Goal: Task Accomplishment & Management: Complete application form

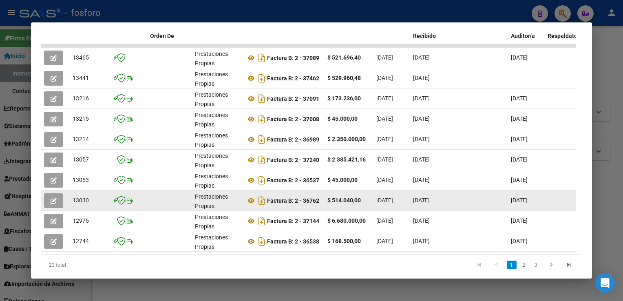
scroll to position [195, 0]
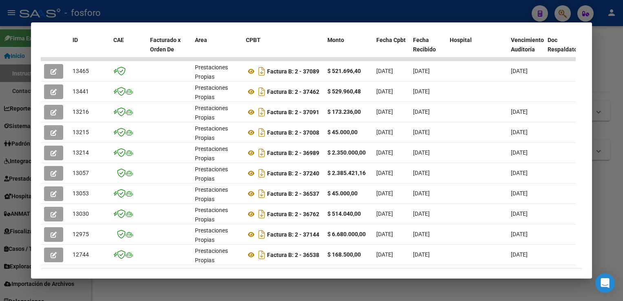
click at [611, 46] on div at bounding box center [311, 150] width 623 height 301
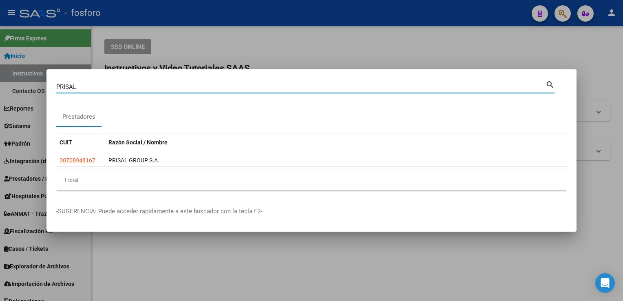
drag, startPoint x: 123, startPoint y: 86, endPoint x: -2, endPoint y: 97, distance: 124.8
click at [0, 97] on html "menu - fosforo person Firma Express Inicio Instructivos Contacto OS Reportes In…" at bounding box center [311, 150] width 623 height 301
type input "[PERSON_NAME]"
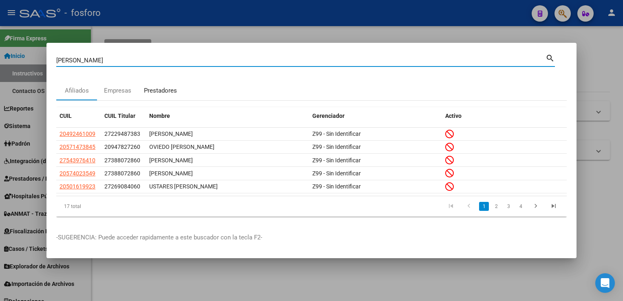
click at [148, 87] on div "Prestadores" at bounding box center [160, 90] width 33 height 9
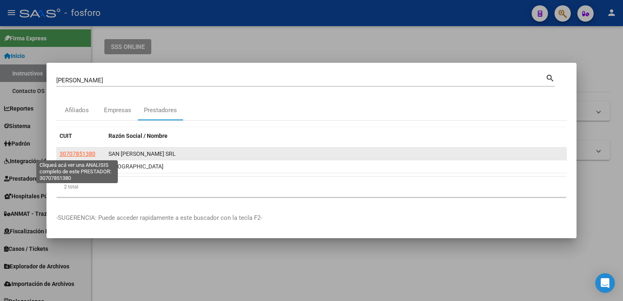
click at [82, 156] on span "30707851380" at bounding box center [77, 153] width 36 height 7
type textarea "30707851380"
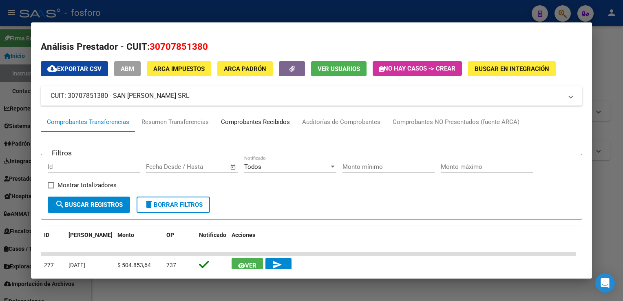
click at [254, 122] on div "Comprobantes Recibidos" at bounding box center [255, 121] width 69 height 9
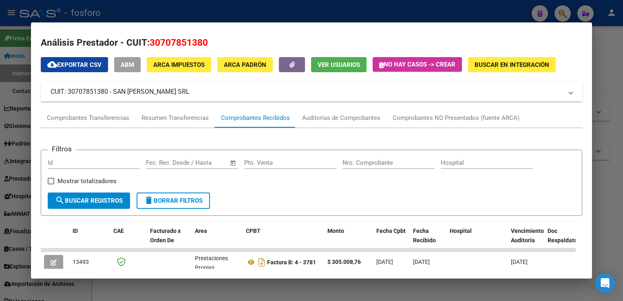
scroll to position [0, 0]
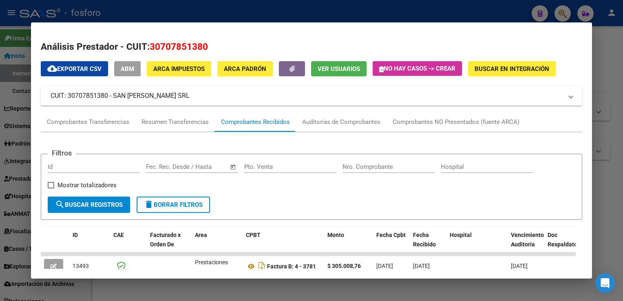
click at [605, 141] on div at bounding box center [311, 150] width 623 height 301
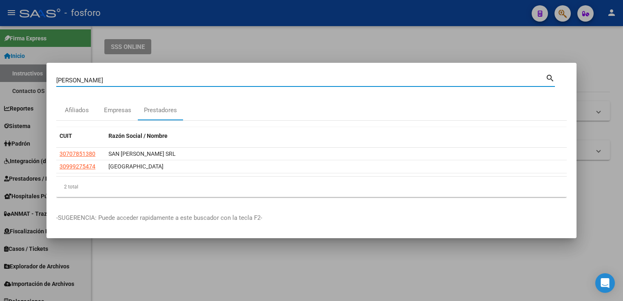
drag, startPoint x: 105, startPoint y: 79, endPoint x: 21, endPoint y: 80, distance: 83.5
click at [21, 80] on div "[PERSON_NAME] (apellido, dni, cuil, nro traspaso, cuit, obra social) search Afi…" at bounding box center [311, 150] width 623 height 301
type input "PARQUE"
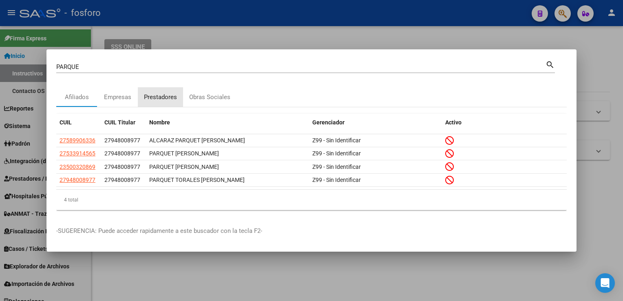
click at [166, 100] on div "Prestadores" at bounding box center [160, 97] width 33 height 9
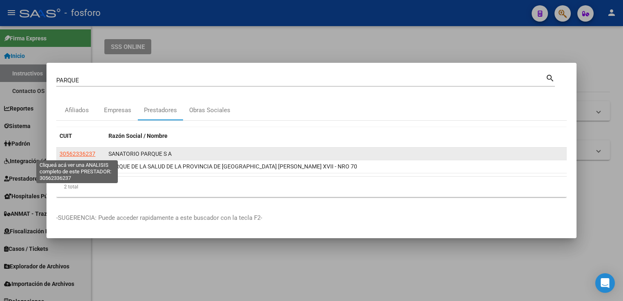
click at [82, 156] on span "30562336237" at bounding box center [77, 153] width 36 height 7
type textarea "30562336237"
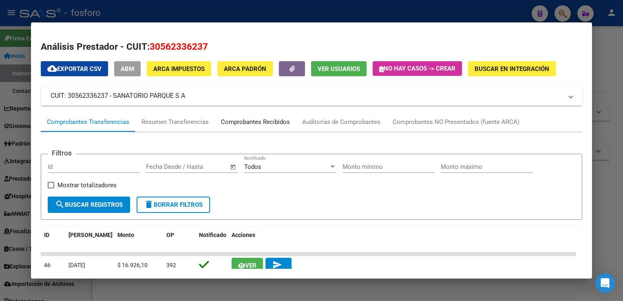
click at [268, 121] on div "Comprobantes Recibidos" at bounding box center [255, 121] width 69 height 9
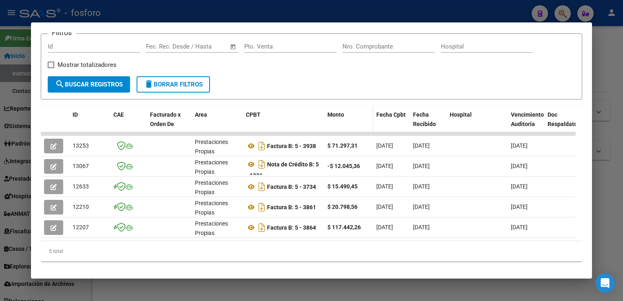
scroll to position [122, 0]
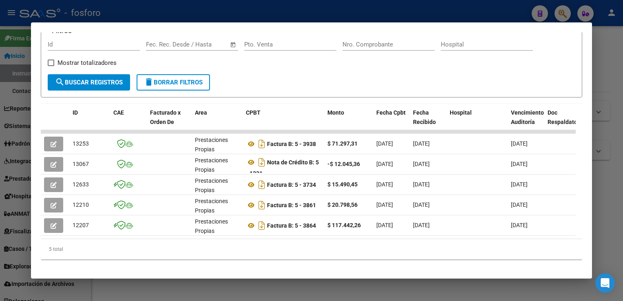
click at [599, 77] on div at bounding box center [311, 150] width 623 height 301
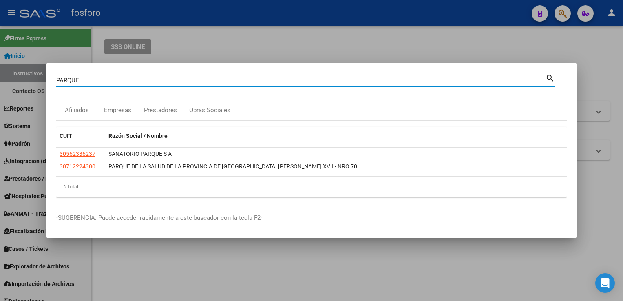
drag, startPoint x: 158, startPoint y: 82, endPoint x: -2, endPoint y: 89, distance: 159.9
click at [0, 89] on html "menu - fosforo person Firma Express Inicio Instructivos Contacto OS Reportes In…" at bounding box center [311, 150] width 623 height 301
type input "[PERSON_NAME]"
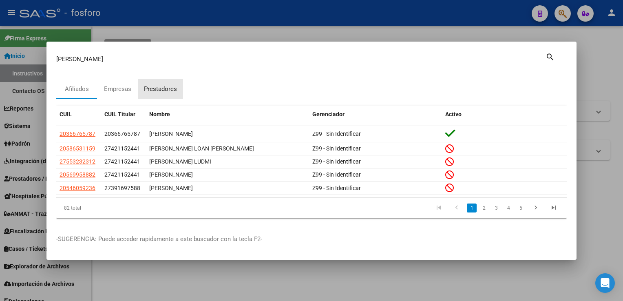
click at [152, 89] on div "Prestadores" at bounding box center [160, 88] width 33 height 9
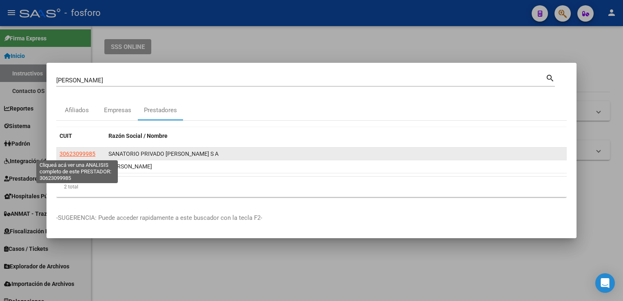
click at [77, 154] on span "30623099985" at bounding box center [77, 153] width 36 height 7
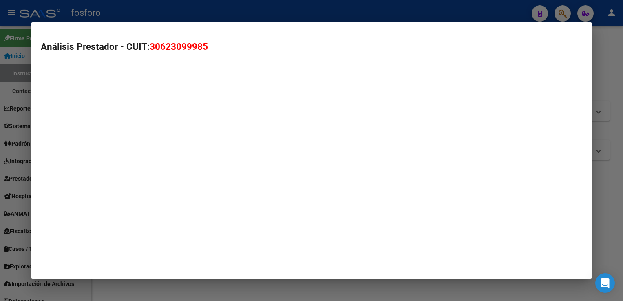
type textarea "30623099985"
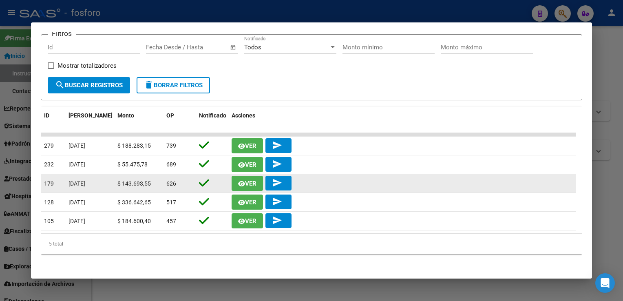
scroll to position [0, 0]
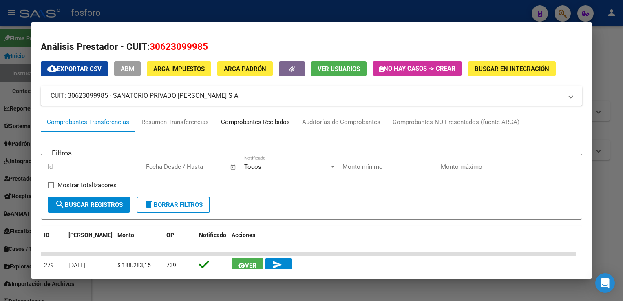
click at [246, 120] on div "Comprobantes Recibidos" at bounding box center [255, 121] width 69 height 9
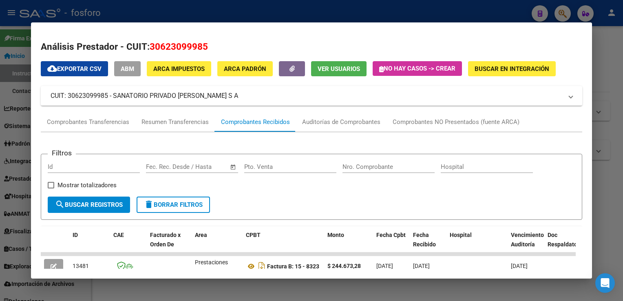
click at [618, 99] on div at bounding box center [311, 150] width 623 height 301
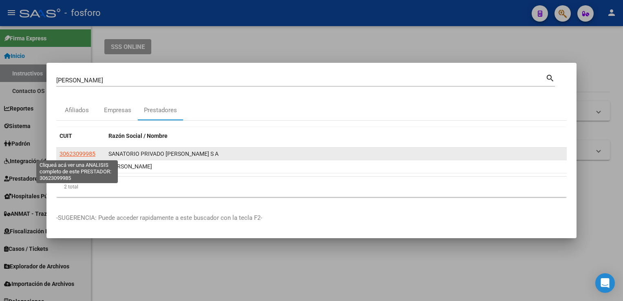
click at [91, 154] on span "30623099985" at bounding box center [77, 153] width 36 height 7
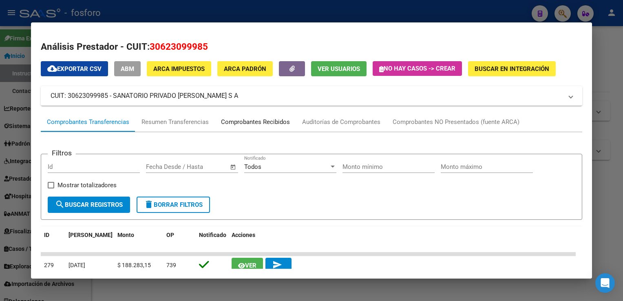
click at [277, 120] on div "Comprobantes Recibidos" at bounding box center [255, 121] width 69 height 9
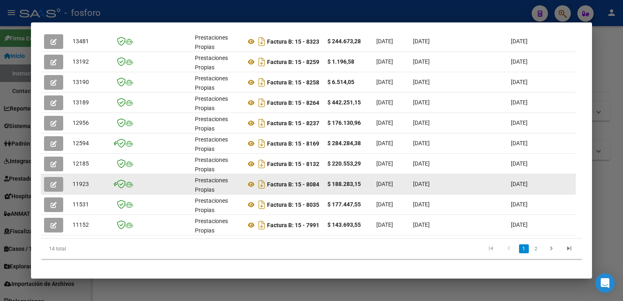
scroll to position [236, 0]
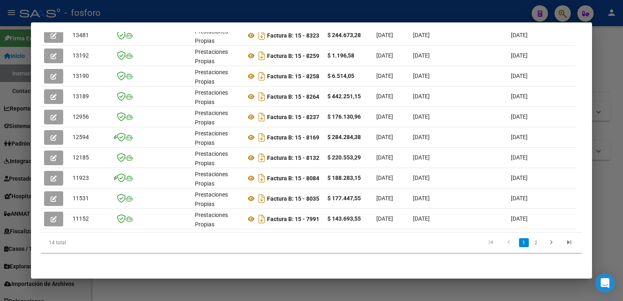
click at [622, 160] on html "menu - fosforo person Firma Express Inicio Instructivos Contacto OS Reportes In…" at bounding box center [311, 150] width 623 height 301
click at [615, 149] on div at bounding box center [311, 150] width 623 height 301
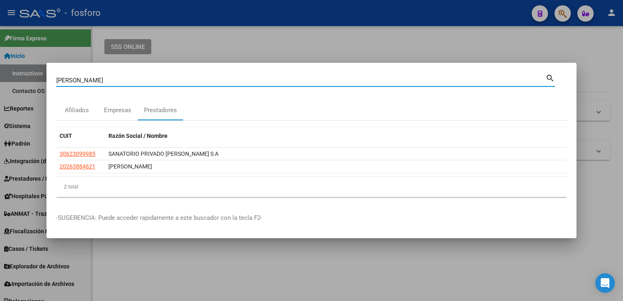
drag, startPoint x: 152, startPoint y: 81, endPoint x: 0, endPoint y: 80, distance: 151.6
click at [0, 80] on html "menu - fosforo person Firma Express Inicio Instructivos Contacto OS Reportes In…" at bounding box center [311, 150] width 623 height 301
type input "ACOSTA"
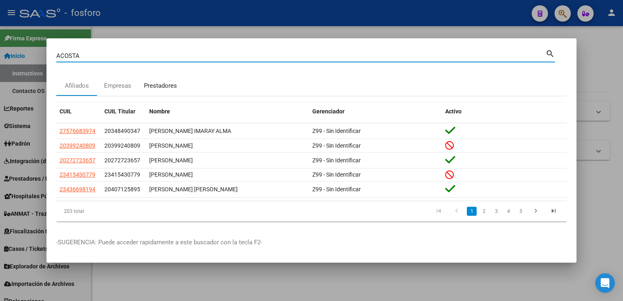
click at [173, 84] on div "Prestadores" at bounding box center [160, 85] width 33 height 9
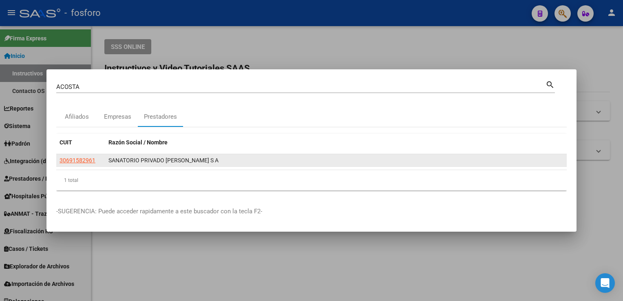
click at [89, 159] on span "30691582961" at bounding box center [77, 160] width 36 height 7
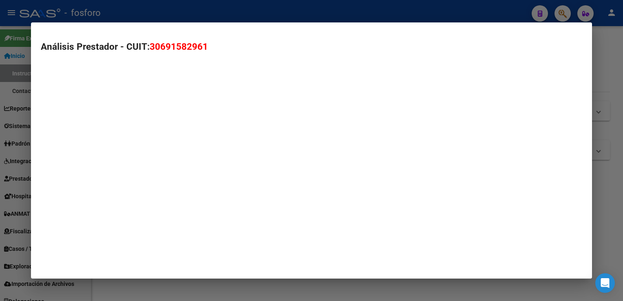
type textarea "30691582961"
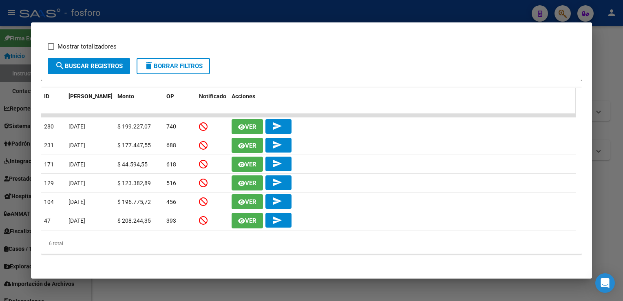
scroll to position [57, 0]
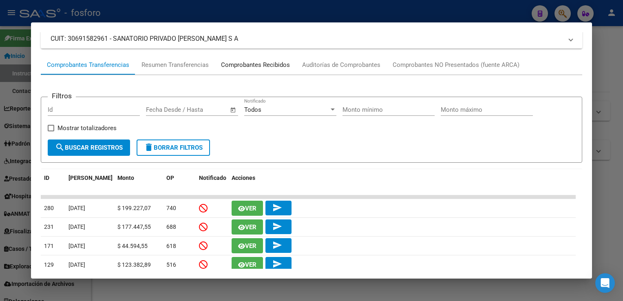
click at [271, 71] on div "Comprobantes Recibidos" at bounding box center [255, 65] width 81 height 20
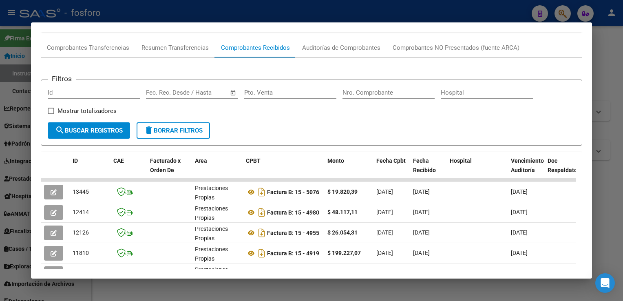
scroll to position [62, 0]
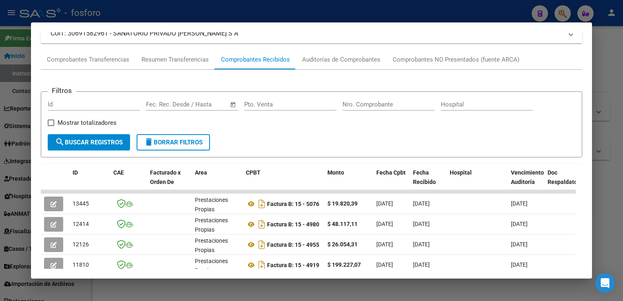
click at [611, 133] on div at bounding box center [311, 150] width 623 height 301
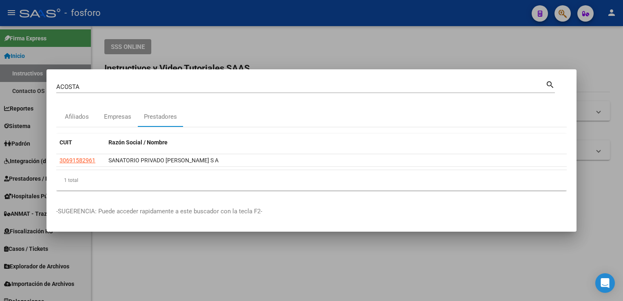
click at [337, 42] on div at bounding box center [311, 150] width 623 height 301
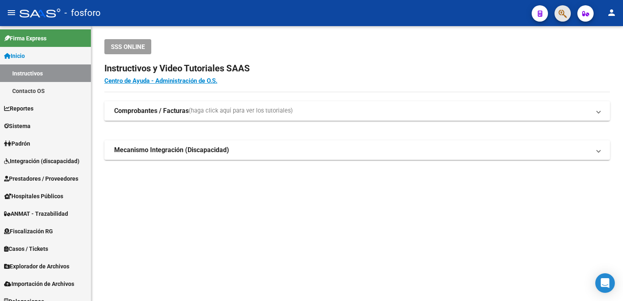
click at [567, 19] on button "button" at bounding box center [562, 13] width 16 height 16
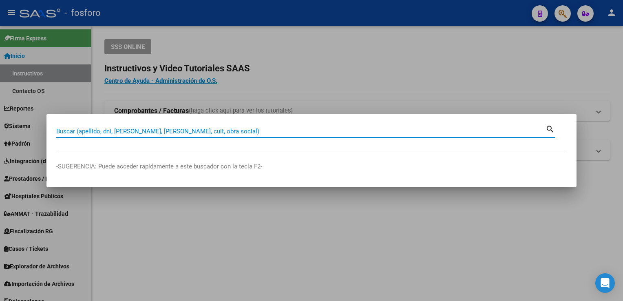
click at [252, 132] on input "Buscar (apellido, dni, [PERSON_NAME], [PERSON_NAME], cuit, obra social)" at bounding box center [300, 131] width 489 height 7
type input "SICOMED"
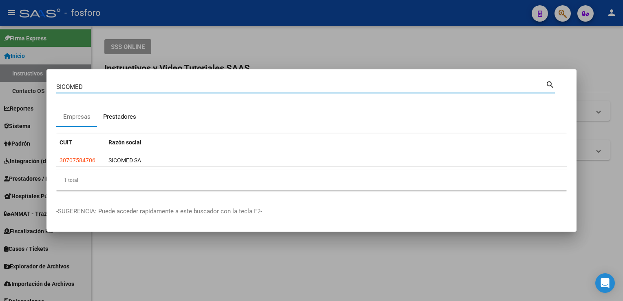
click at [119, 119] on div "Prestadores" at bounding box center [119, 116] width 33 height 9
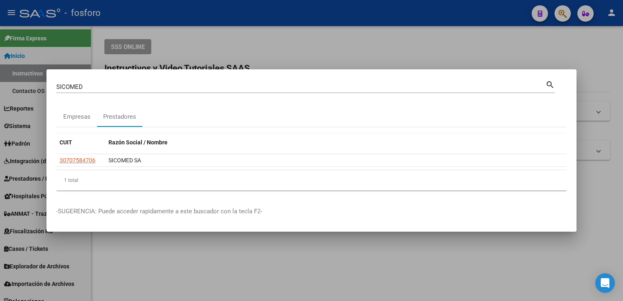
click at [77, 169] on datatable-body "30707584706 SICOMED SA" at bounding box center [311, 161] width 510 height 15
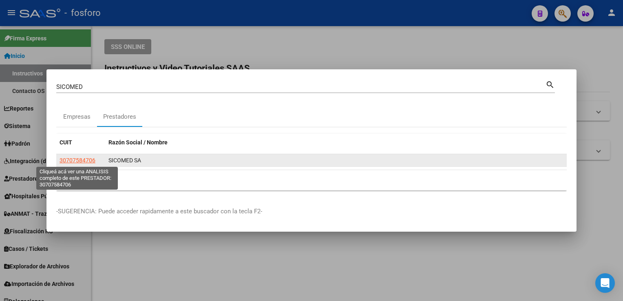
click at [79, 163] on span "30707584706" at bounding box center [77, 160] width 36 height 7
type textarea "30707584706"
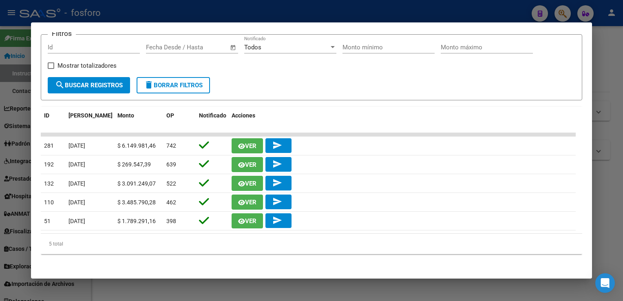
scroll to position [38, 0]
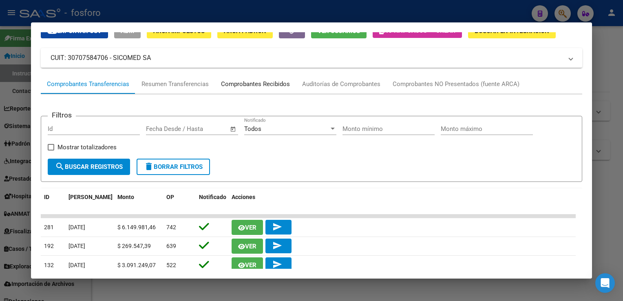
click at [289, 91] on div "Comprobantes Recibidos" at bounding box center [255, 84] width 81 height 20
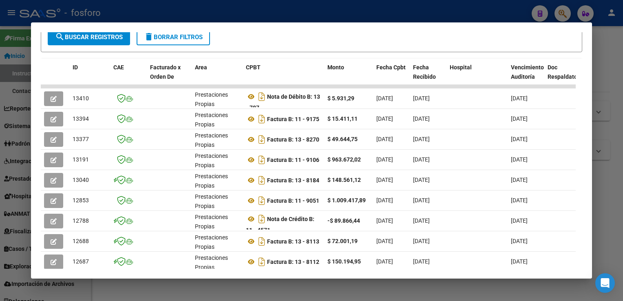
scroll to position [154, 0]
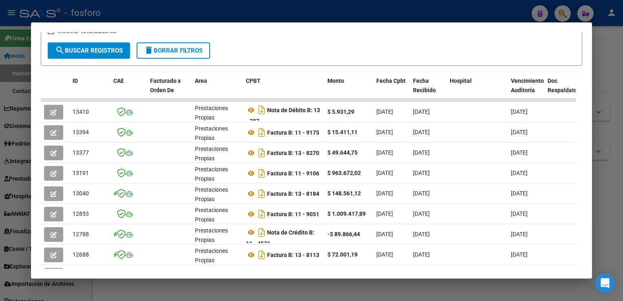
click at [622, 137] on html "menu - fosforo person Firma Express Inicio Instructivos Contacto OS Reportes In…" at bounding box center [311, 150] width 623 height 301
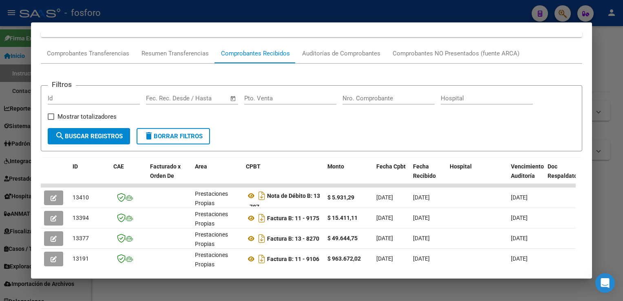
scroll to position [0, 0]
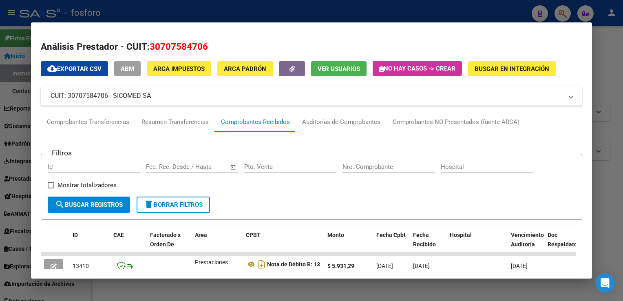
click at [618, 92] on div at bounding box center [311, 150] width 623 height 301
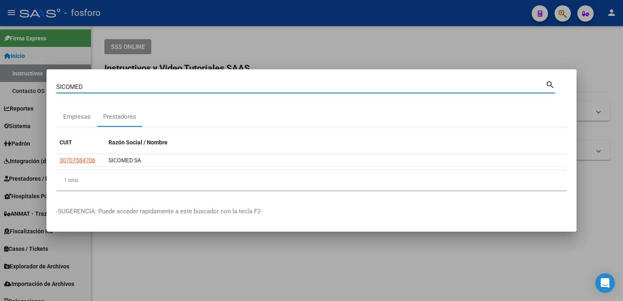
drag, startPoint x: 202, startPoint y: 88, endPoint x: -2, endPoint y: 91, distance: 203.4
click at [0, 91] on html "menu - fosforo person Firma Express Inicio Instructivos Contacto OS Reportes In…" at bounding box center [311, 150] width 623 height 301
type input "SIGMA"
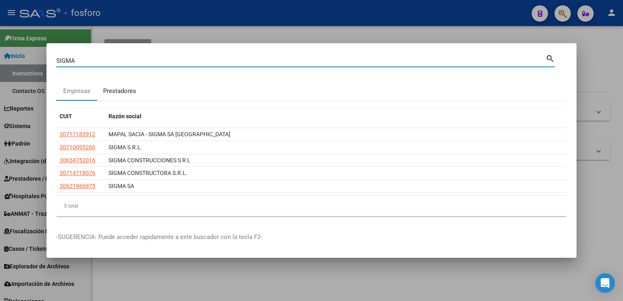
click at [113, 90] on div "Prestadores" at bounding box center [119, 90] width 33 height 9
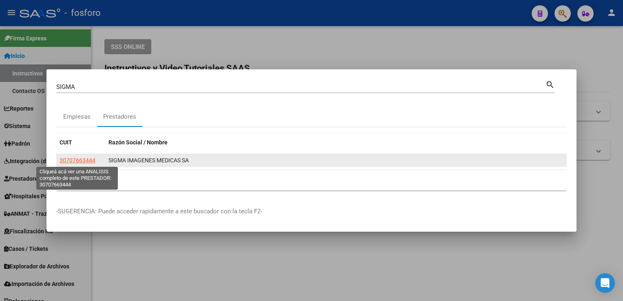
click at [84, 163] on span "30707663444" at bounding box center [77, 160] width 36 height 7
type textarea "30707663444"
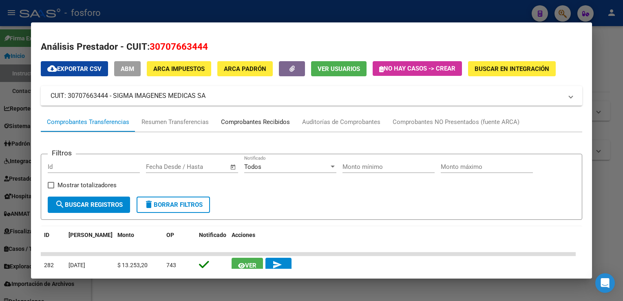
click at [256, 117] on div "Comprobantes Recibidos" at bounding box center [255, 122] width 81 height 20
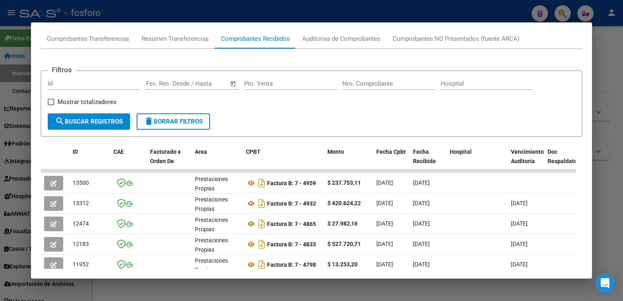
scroll to position [81, 0]
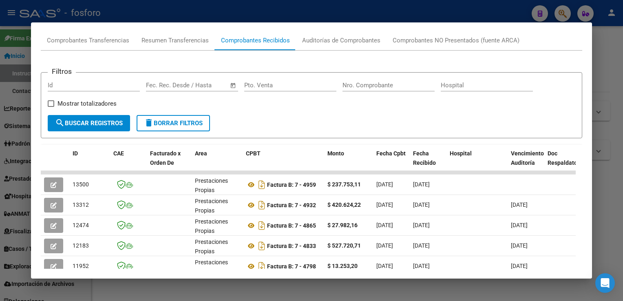
click at [622, 136] on html "menu - fosforo person Firma Express Inicio Instructivos Contacto OS Reportes In…" at bounding box center [311, 150] width 623 height 301
click at [621, 108] on div at bounding box center [311, 150] width 623 height 301
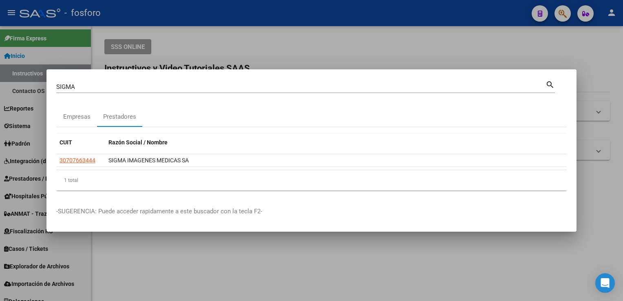
click at [249, 42] on div at bounding box center [311, 150] width 623 height 301
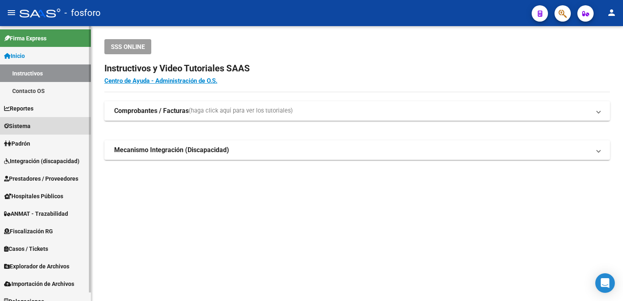
click at [40, 126] on link "Sistema" at bounding box center [45, 126] width 91 height 18
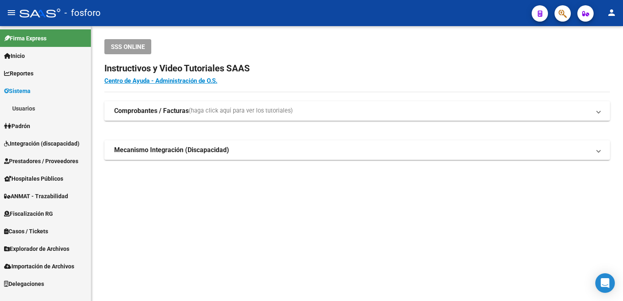
click at [36, 108] on link "Usuarios" at bounding box center [45, 108] width 91 height 18
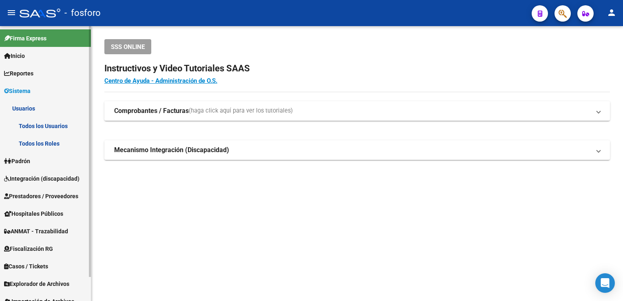
click at [42, 120] on link "Todos los Usuarios" at bounding box center [45, 126] width 91 height 18
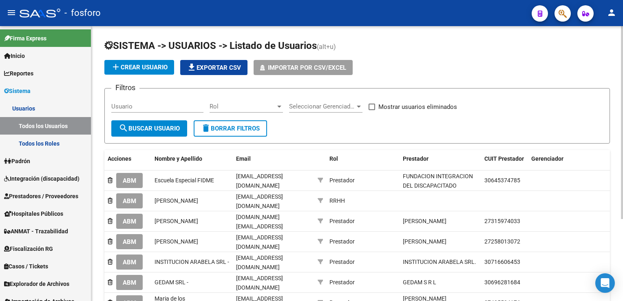
click at [144, 68] on span "add Crear Usuario" at bounding box center [139, 67] width 57 height 7
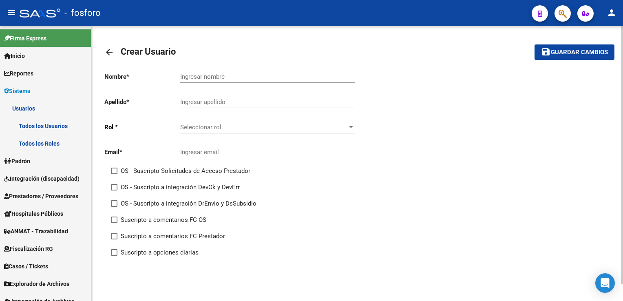
click at [230, 125] on span "Seleccionar rol" at bounding box center [263, 126] width 167 height 7
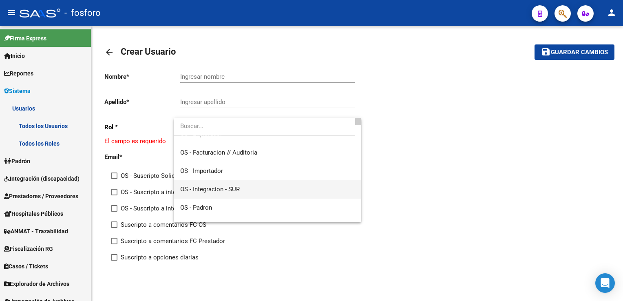
scroll to position [60, 0]
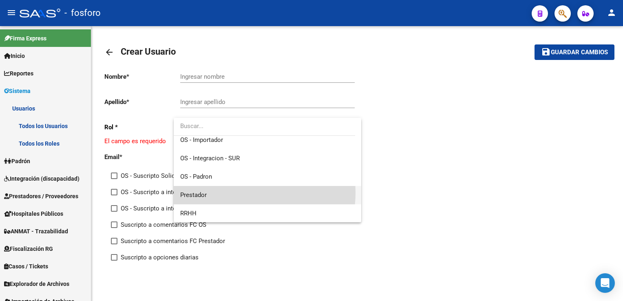
click at [243, 192] on span "Prestador" at bounding box center [267, 195] width 174 height 18
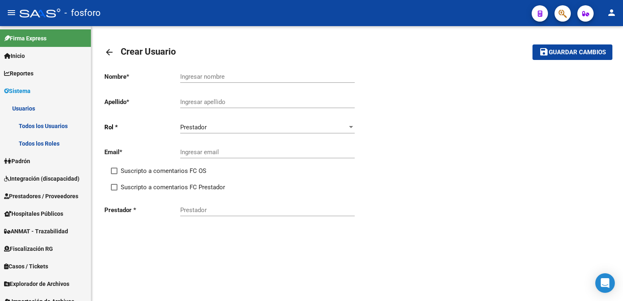
click at [220, 213] on div "Prestador" at bounding box center [267, 207] width 174 height 18
click at [220, 210] on input "Prestador" at bounding box center [267, 209] width 174 height 7
paste input "27402365906"
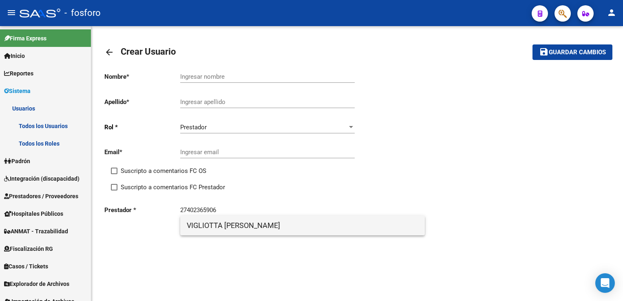
click at [266, 221] on span "VIGLIOTTA [PERSON_NAME]" at bounding box center [302, 226] width 231 height 20
type input "VIGLIOTTA [PERSON_NAME]"
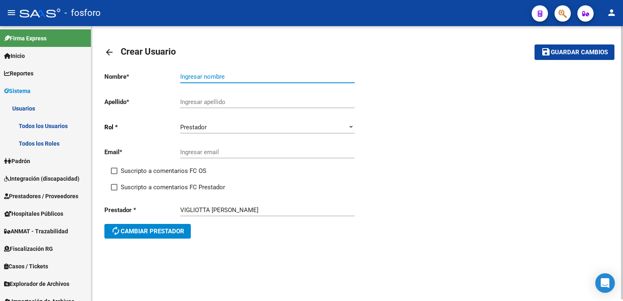
click at [231, 75] on input "Ingresar nombre" at bounding box center [267, 76] width 174 height 7
type input "[PERSON_NAME]"
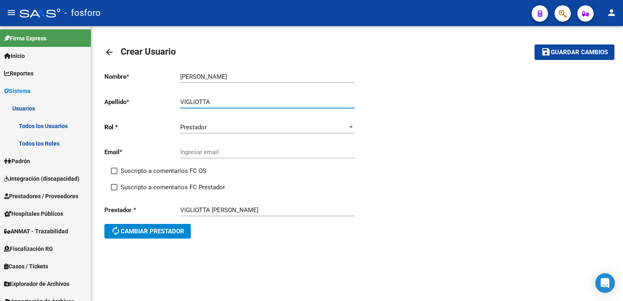
type input "VIGLIOTTA"
click at [202, 152] on input "Ingresar email" at bounding box center [267, 151] width 174 height 7
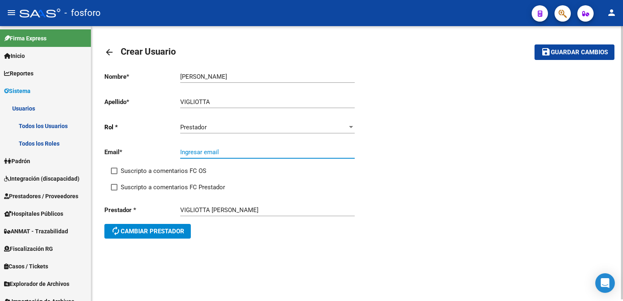
paste input "[EMAIL_ADDRESS][DOMAIN_NAME]"
type input "[EMAIL_ADDRESS][DOMAIN_NAME]"
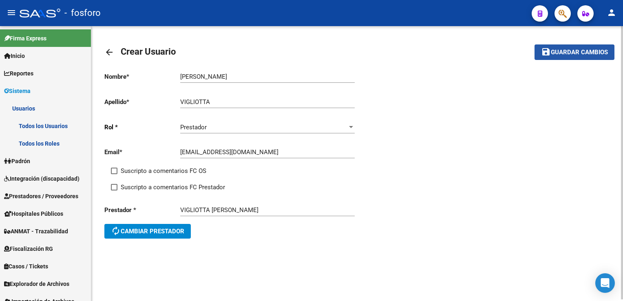
click at [574, 55] on span "Guardar cambios" at bounding box center [579, 52] width 57 height 7
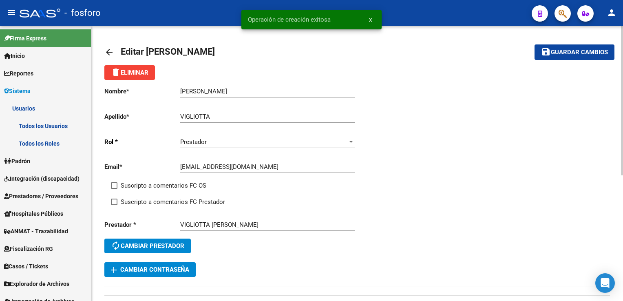
click at [112, 53] on mat-icon "arrow_back" at bounding box center [109, 52] width 10 height 10
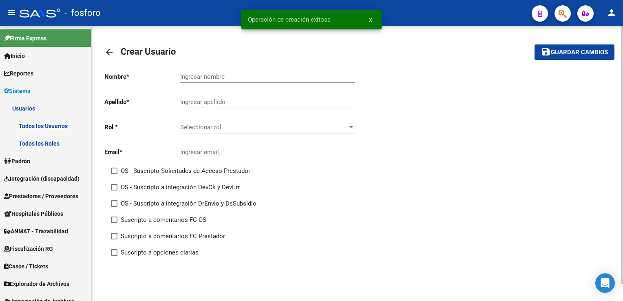
click at [112, 53] on mat-icon "arrow_back" at bounding box center [109, 52] width 10 height 10
